Goal: Task Accomplishment & Management: Manage account settings

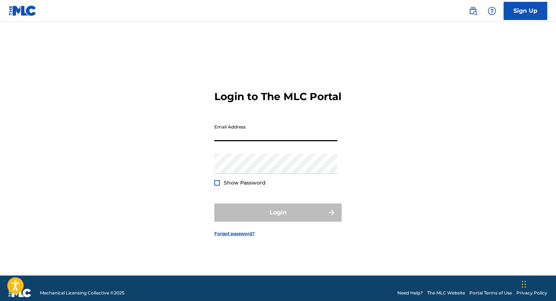
type input "[EMAIL_ADDRESS][DOMAIN_NAME]"
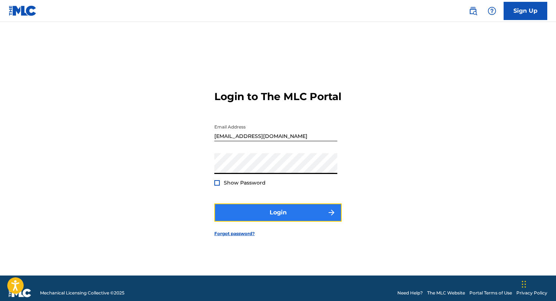
click at [267, 222] on button "Login" at bounding box center [277, 213] width 127 height 18
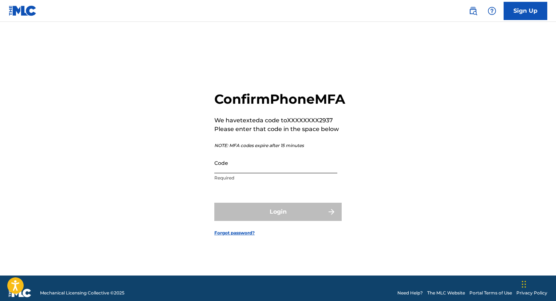
click at [246, 173] on input "Code" at bounding box center [275, 163] width 123 height 21
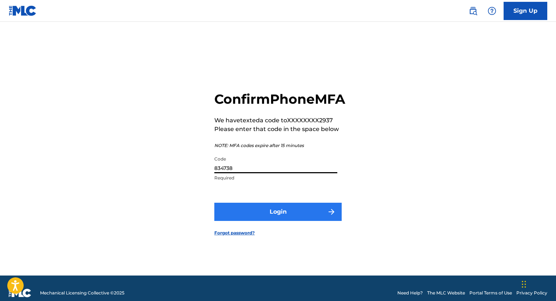
type input "834738"
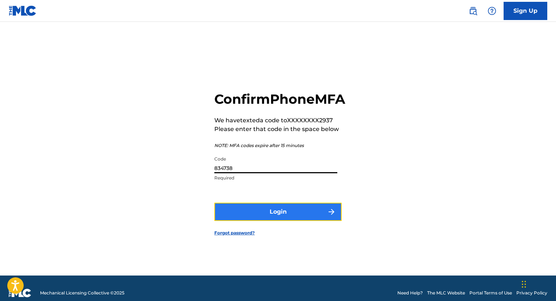
click at [273, 215] on button "Login" at bounding box center [277, 212] width 127 height 18
